Goal: Transaction & Acquisition: Purchase product/service

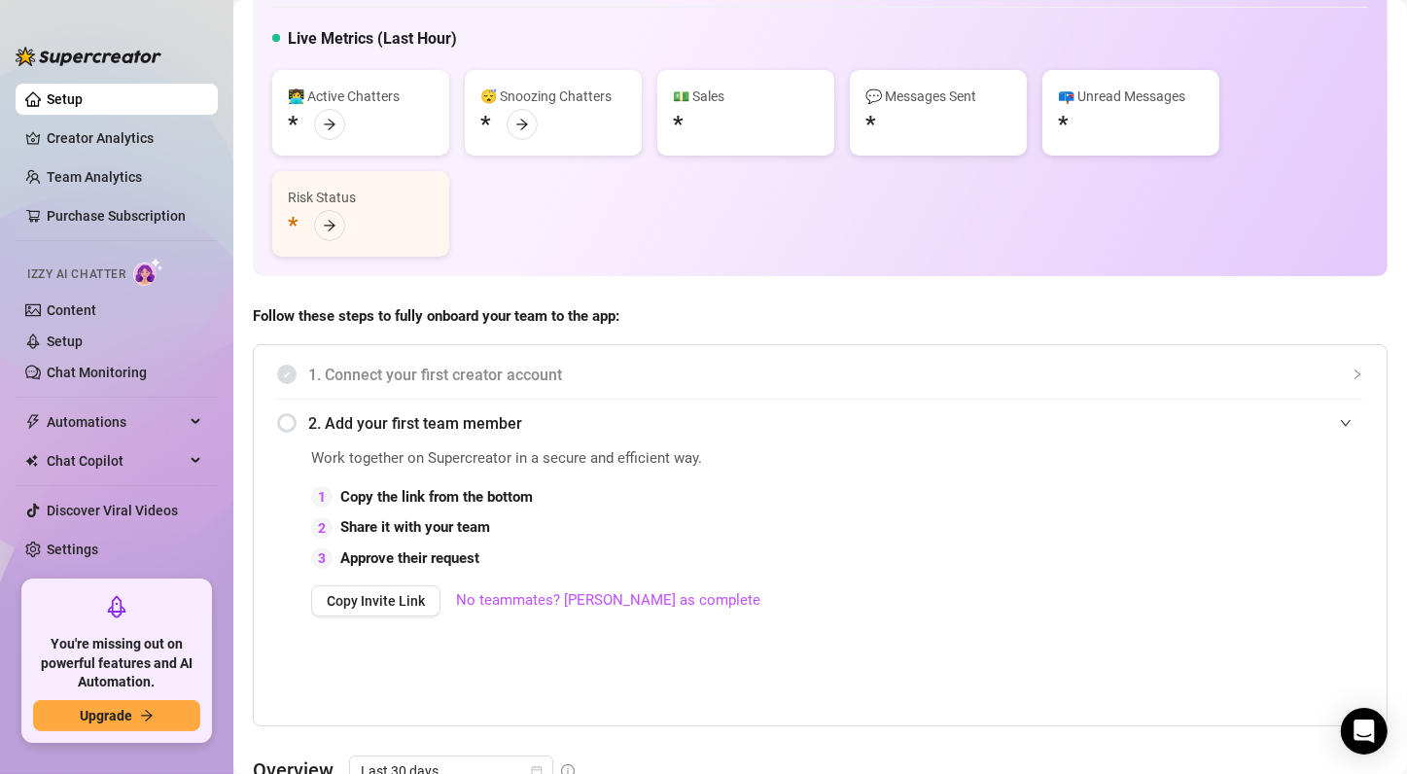
scroll to position [97, 0]
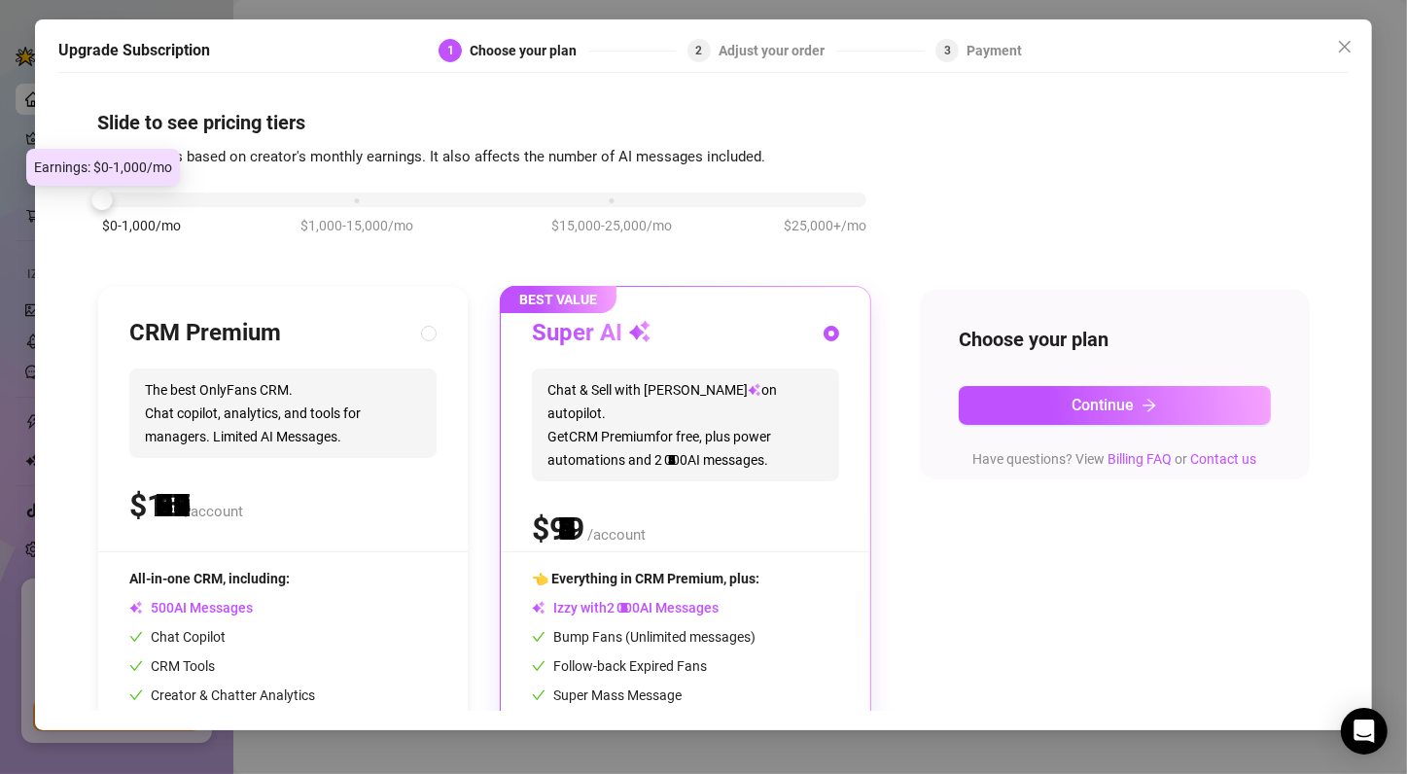
drag, startPoint x: 352, startPoint y: 193, endPoint x: 88, endPoint y: 204, distance: 263.8
click at [88, 204] on div "Slide to see pricing tiers Our pricing is based on creator's monthly earnings. …" at bounding box center [703, 397] width 1290 height 628
click at [1344, 33] on button "Close" at bounding box center [1344, 46] width 31 height 31
